Goal: Information Seeking & Learning: Check status

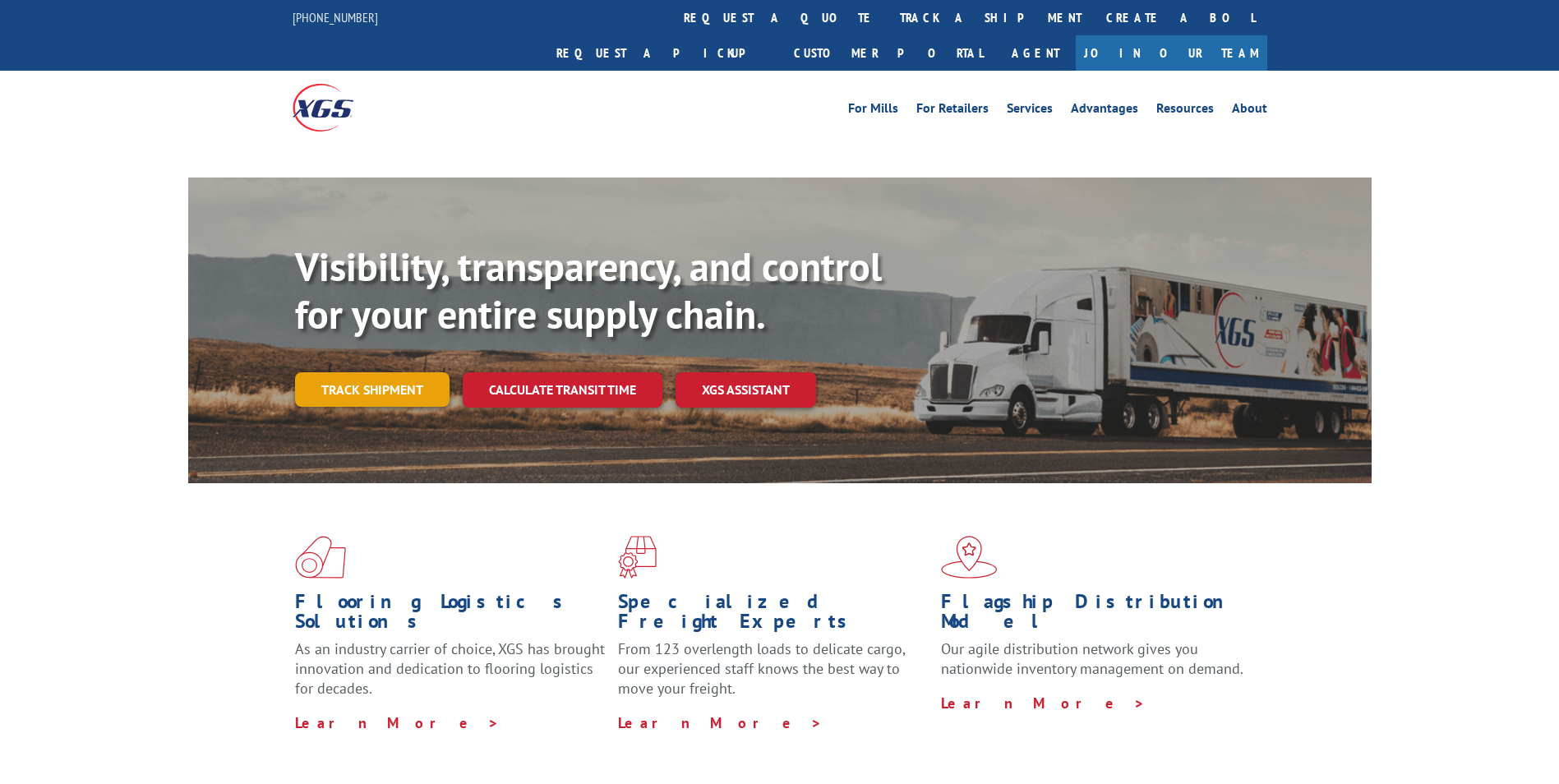
click at [400, 373] on link "Track shipment" at bounding box center [372, 389] width 155 height 34
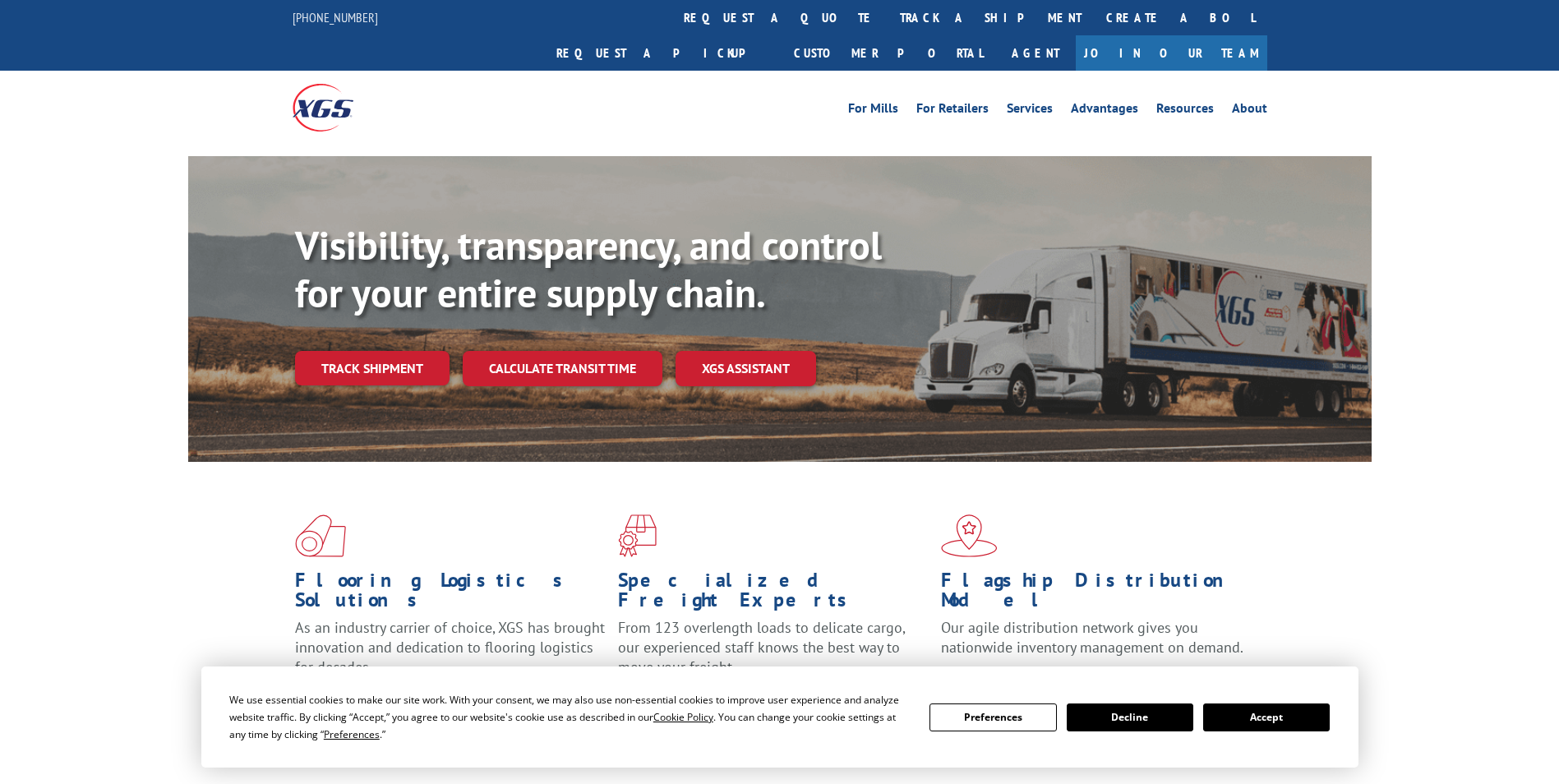
click at [1270, 721] on button "Accept" at bounding box center [1266, 717] width 127 height 28
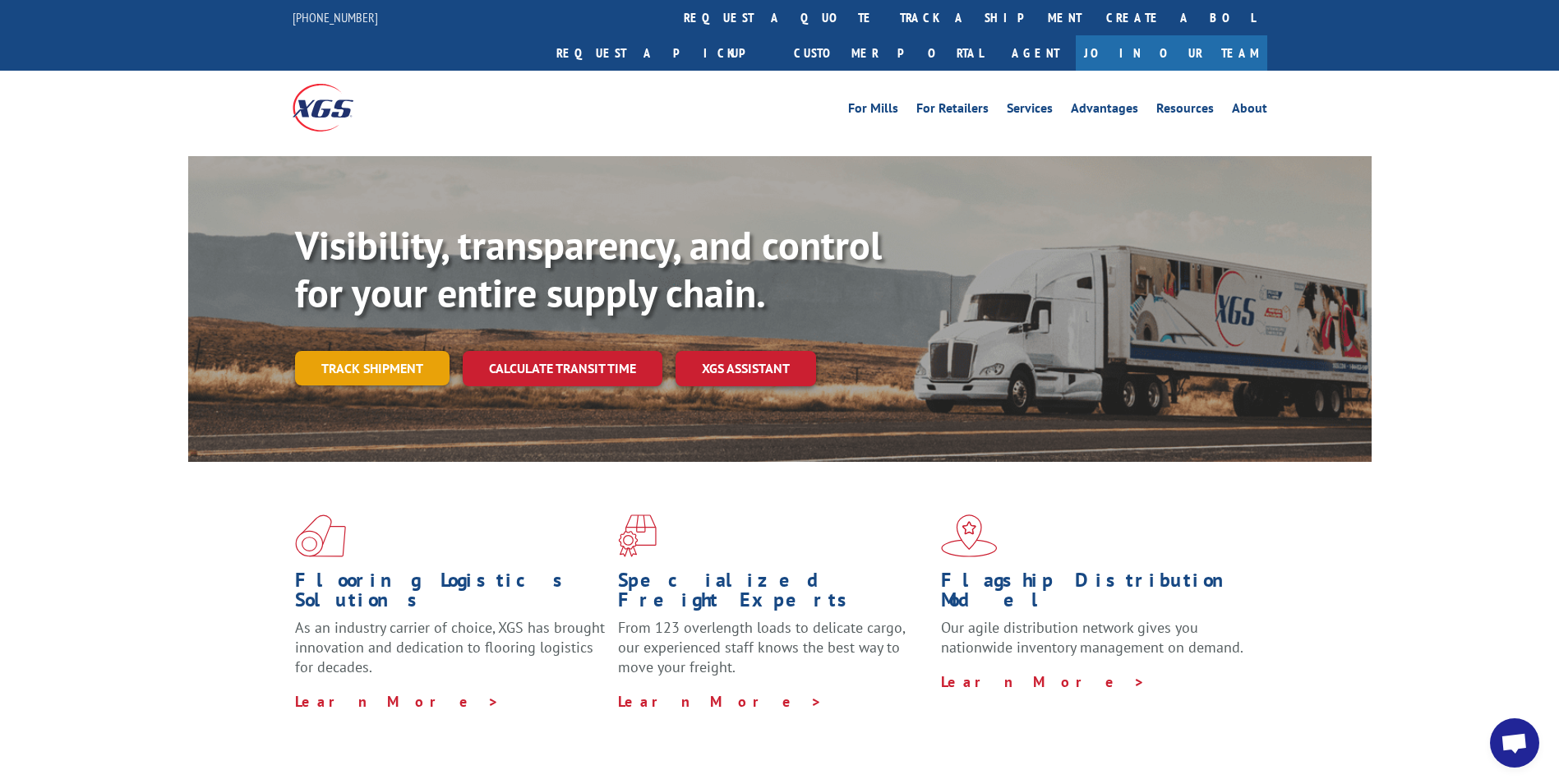
click at [361, 351] on link "Track shipment" at bounding box center [372, 368] width 155 height 34
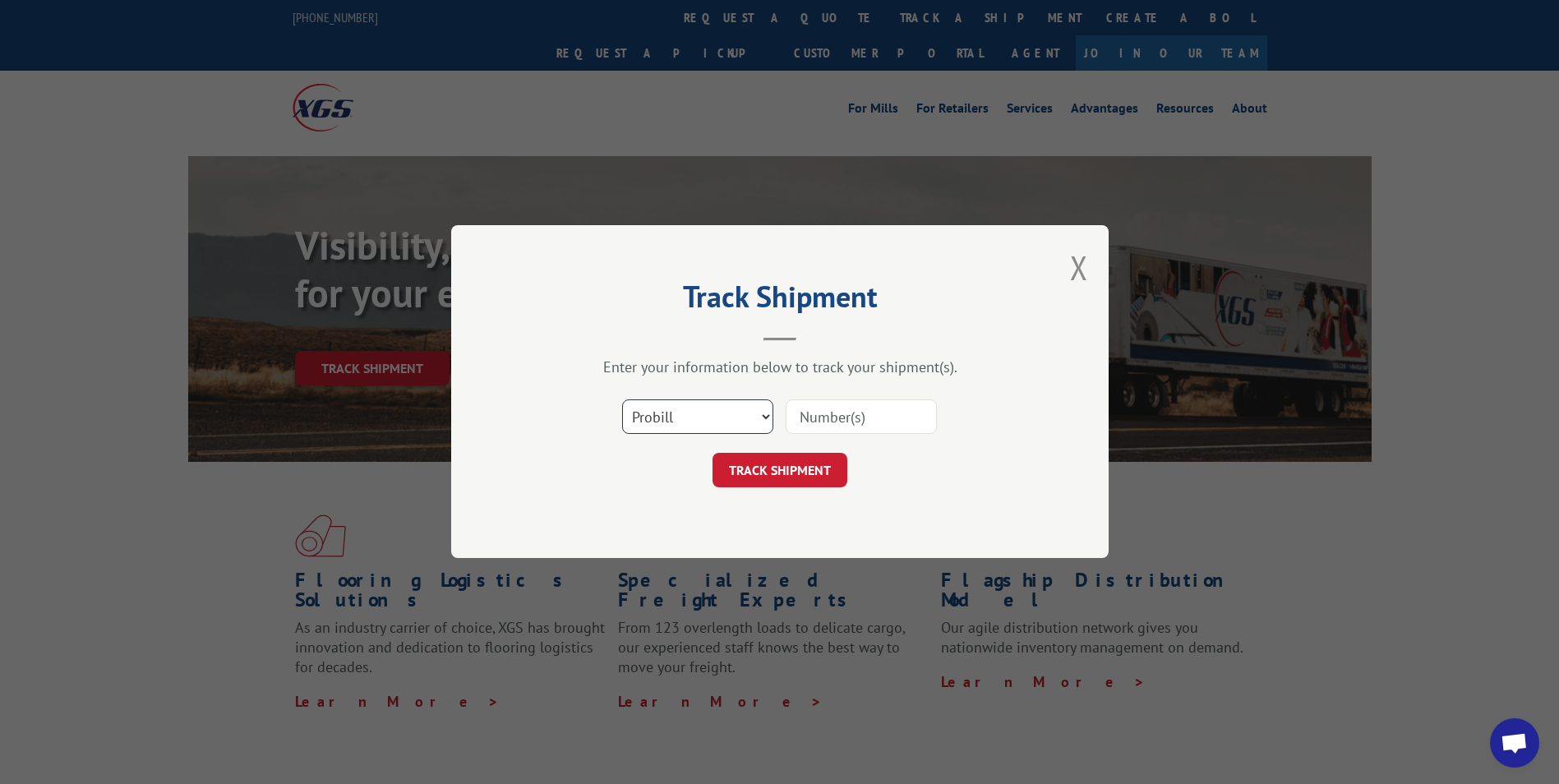
click at [762, 412] on select "Select category... Probill BOL PO" at bounding box center [697, 417] width 151 height 34
select select "bol"
click at [622, 400] on select "Select category... Probill BOL PO" at bounding box center [697, 417] width 151 height 34
click at [881, 415] on input at bounding box center [860, 417] width 151 height 34
paste input "17501894"
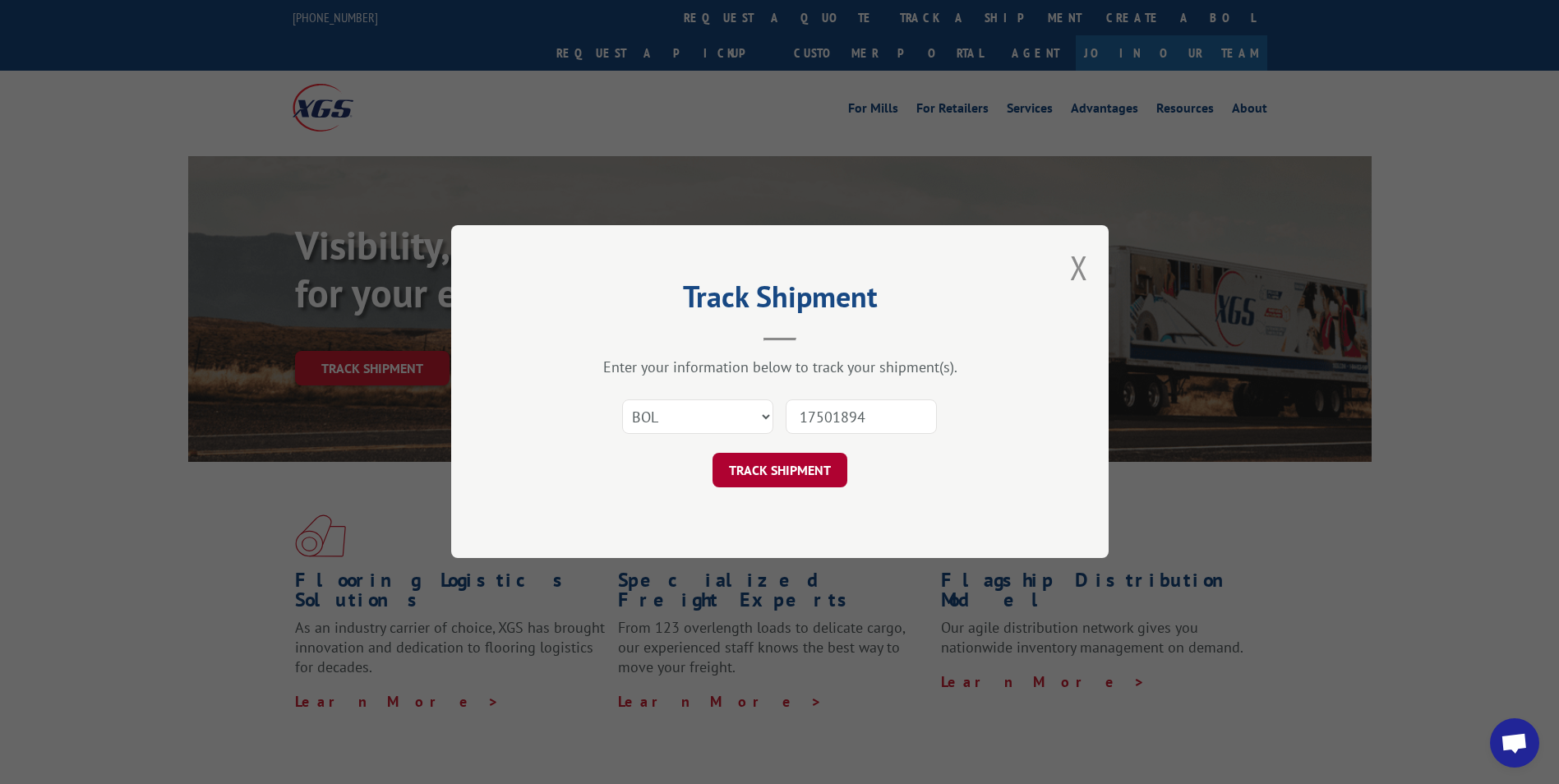
type input "17501894"
click at [780, 478] on button "TRACK SHIPMENT" at bounding box center [780, 470] width 134 height 34
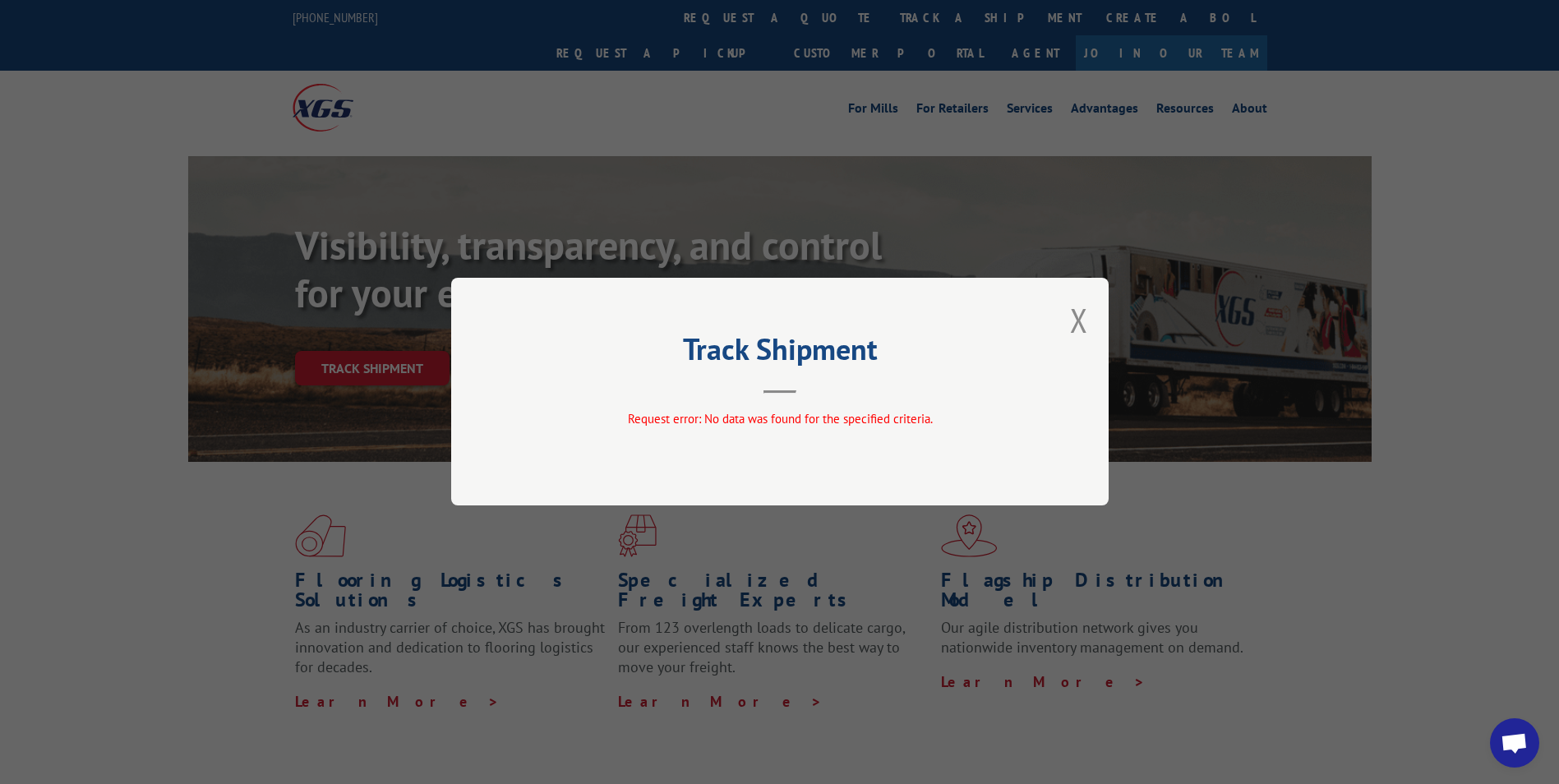
click at [1082, 318] on button "Close modal" at bounding box center [1079, 320] width 19 height 44
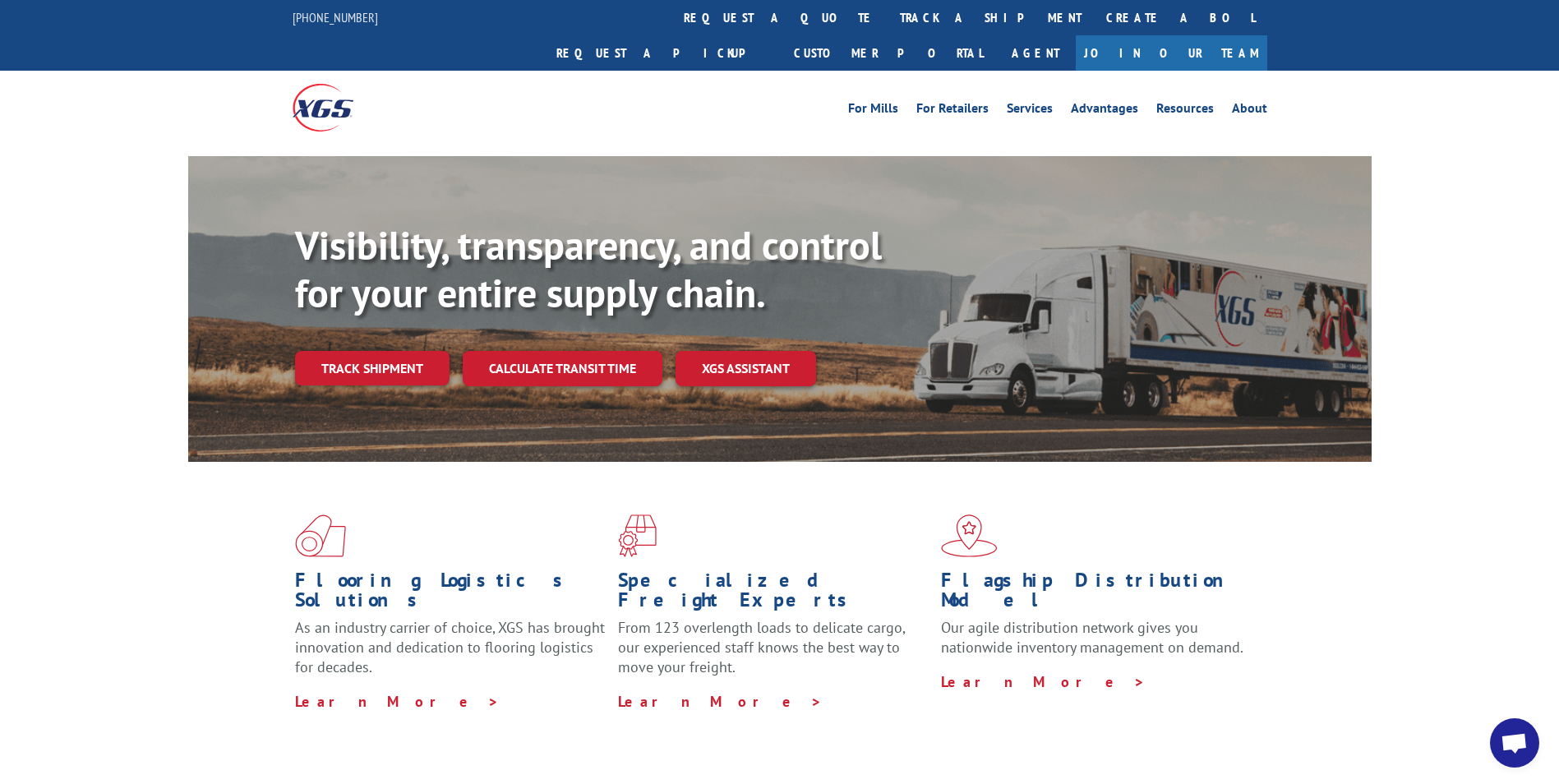
drag, startPoint x: 1174, startPoint y: 728, endPoint x: 1147, endPoint y: 744, distance: 31.4
click at [1174, 728] on div "Flooring Logistics Solutions As an industry carrier of choice, XGS has brought …" at bounding box center [780, 626] width 1559 height 330
drag, startPoint x: 1222, startPoint y: 710, endPoint x: 1235, endPoint y: 730, distance: 23.9
click at [1222, 710] on div "Flooring Logistics Solutions As an industry carrier of choice, XGS has brought …" at bounding box center [780, 626] width 1559 height 330
